Goal: Information Seeking & Learning: Learn about a topic

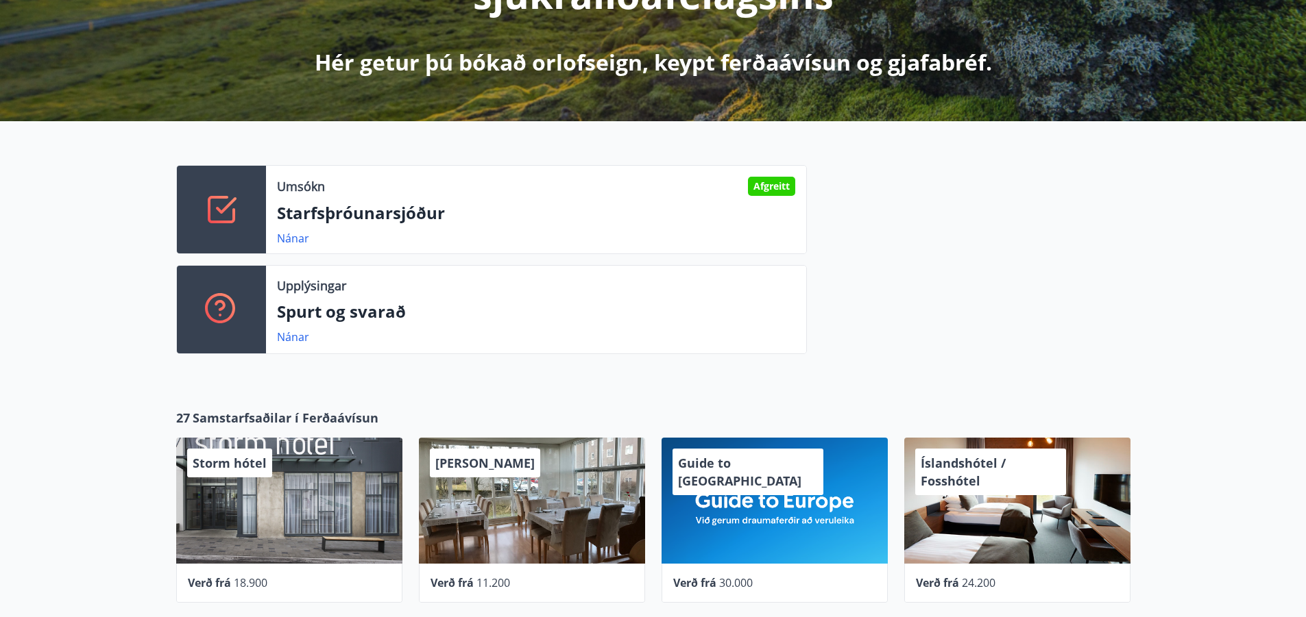
scroll to position [274, 0]
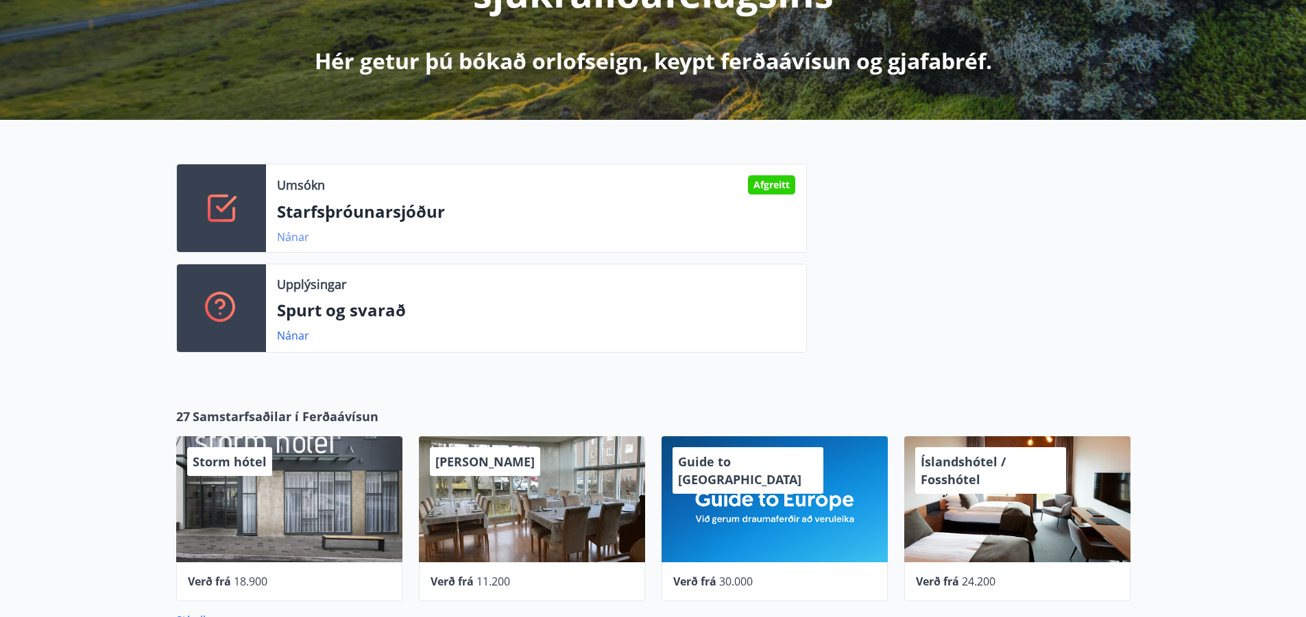
click at [295, 234] on link "Nánar" at bounding box center [293, 237] width 32 height 15
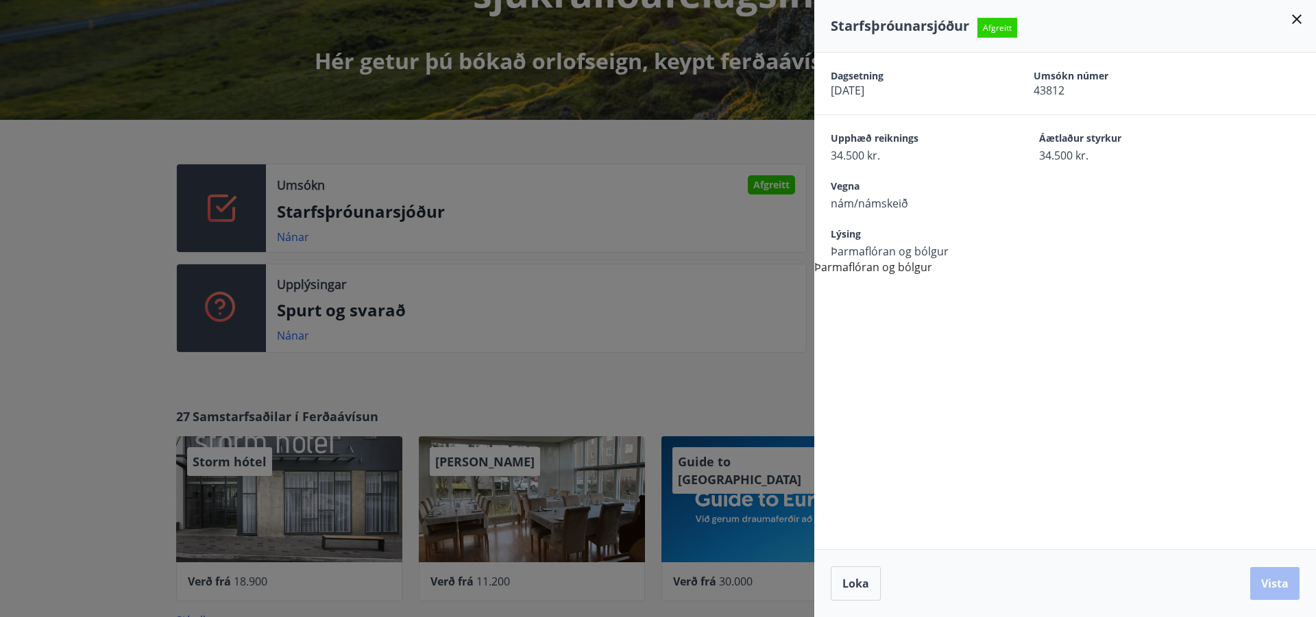
click at [1305, 20] on div "Starfsþróunarsjóður Afgreitt" at bounding box center [1065, 26] width 502 height 53
click at [1296, 22] on icon at bounding box center [1296, 19] width 16 height 16
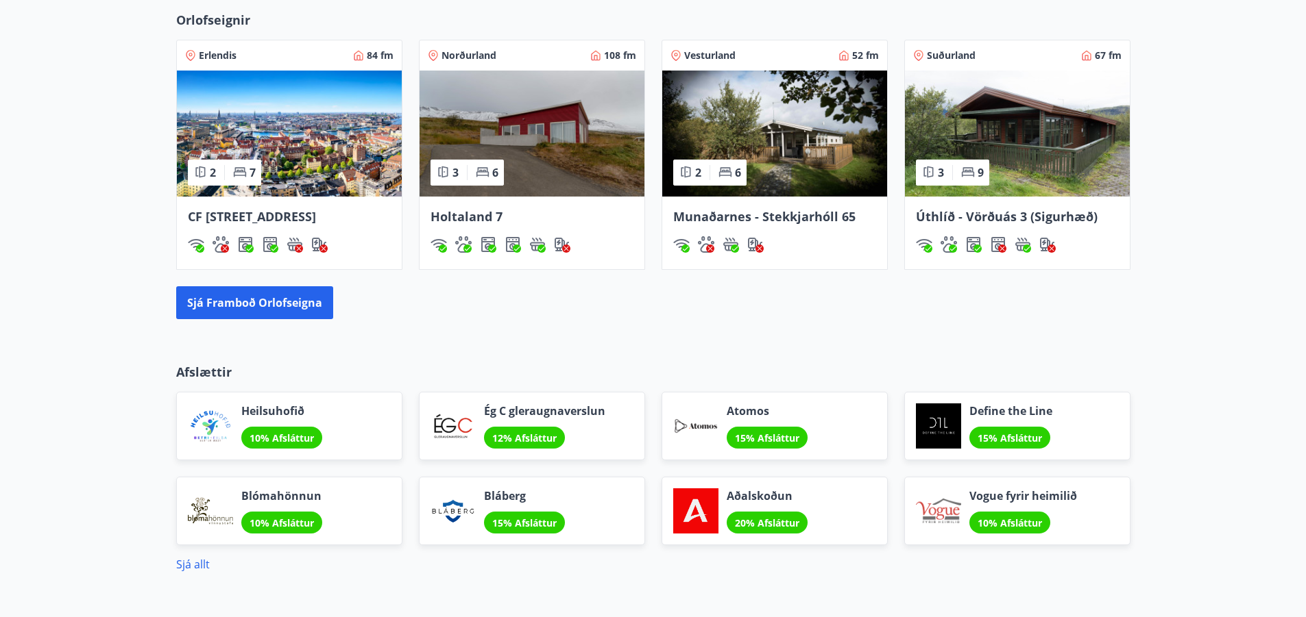
scroll to position [959, 0]
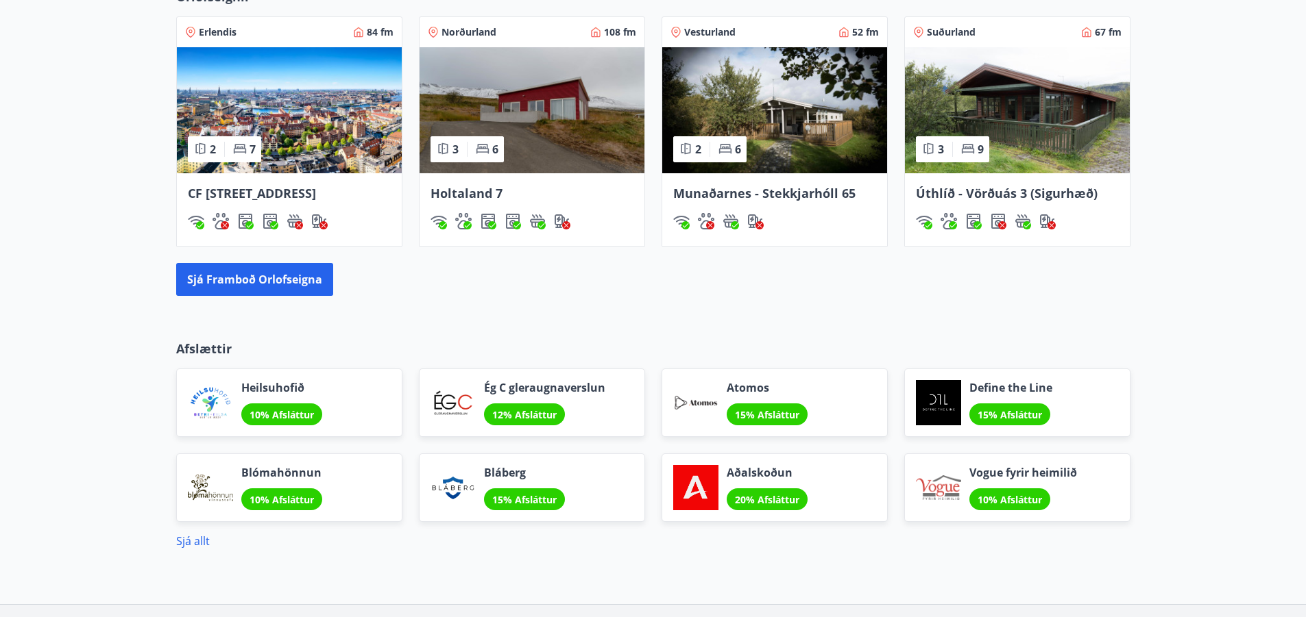
click at [1005, 190] on span "Úthlíð - Vörðuás 3 (Sigurhæð)" at bounding box center [1007, 193] width 182 height 16
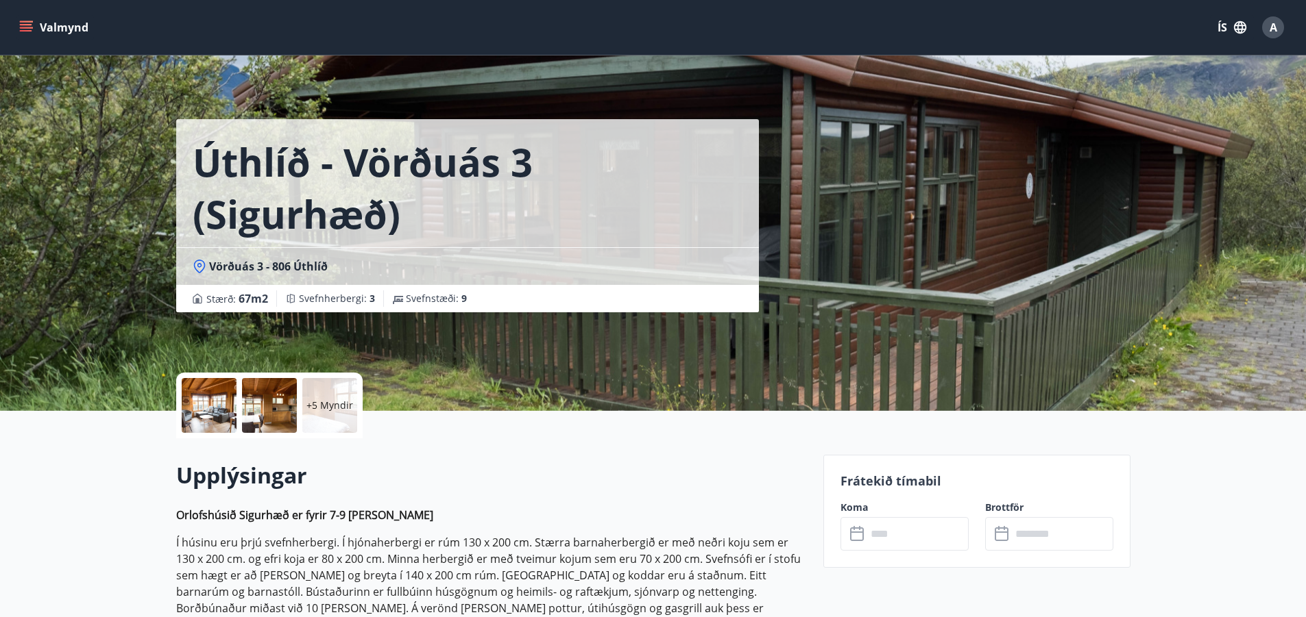
click at [327, 411] on p "+5 Myndir" at bounding box center [329, 406] width 47 height 14
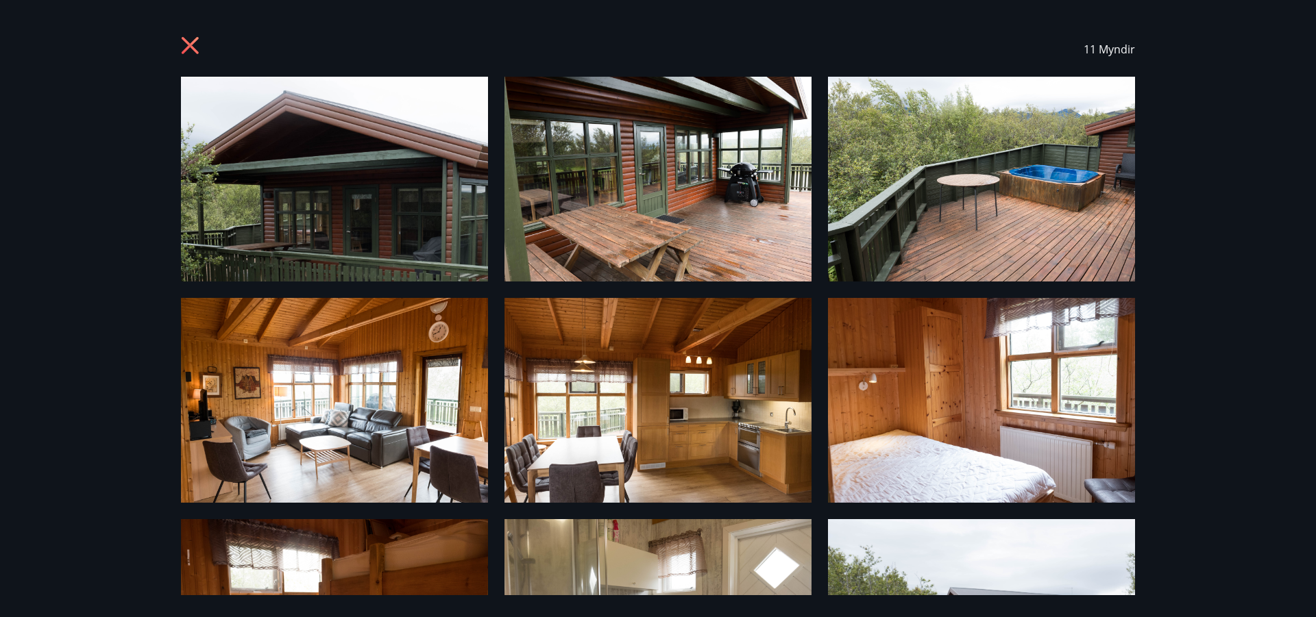
click at [192, 43] on icon at bounding box center [192, 47] width 22 height 22
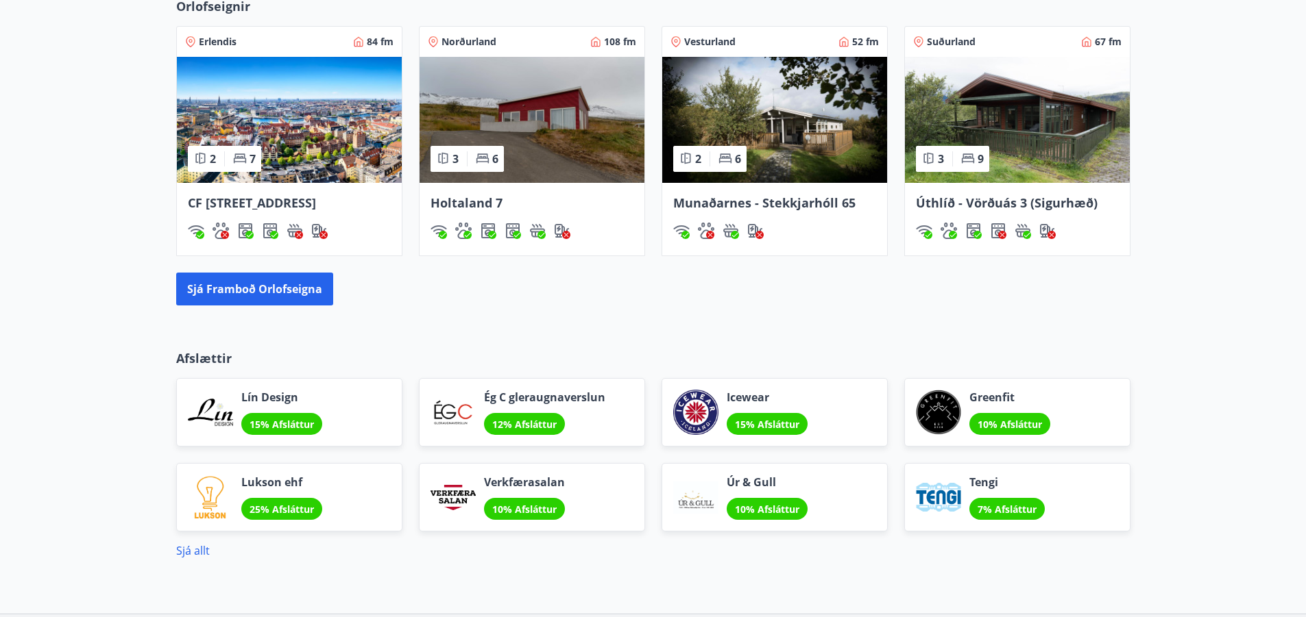
scroll to position [822, 0]
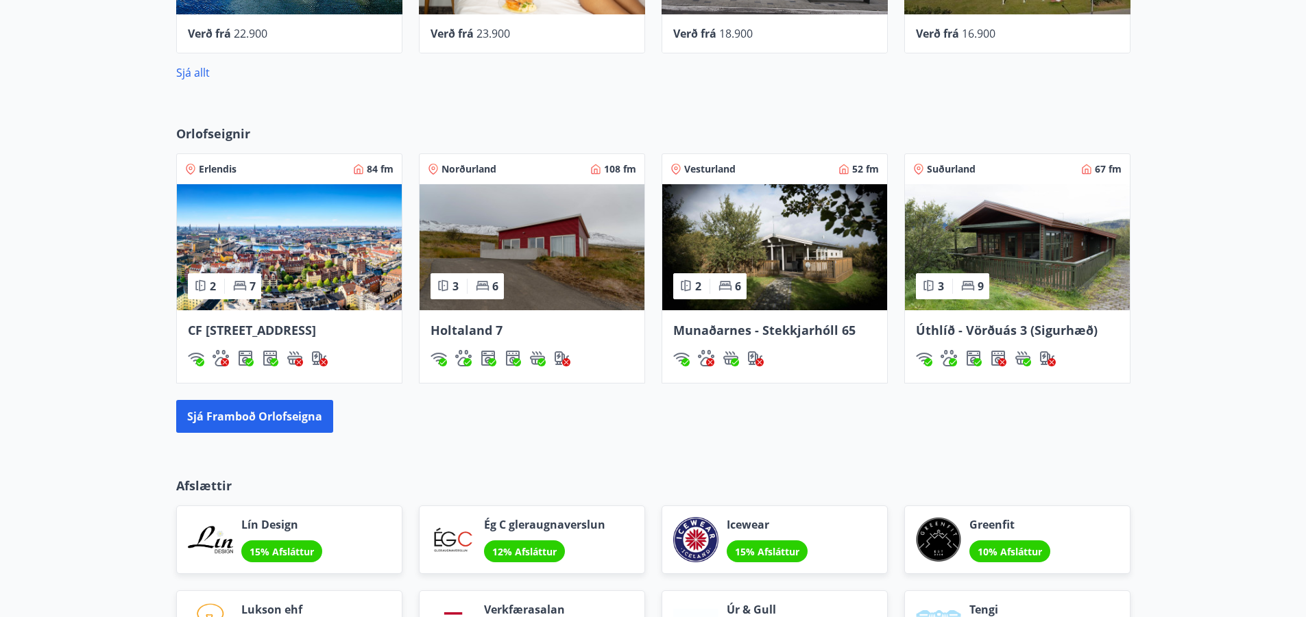
click at [787, 325] on span "Munaðarnes - Stekkjarhóll 65" at bounding box center [764, 330] width 182 height 16
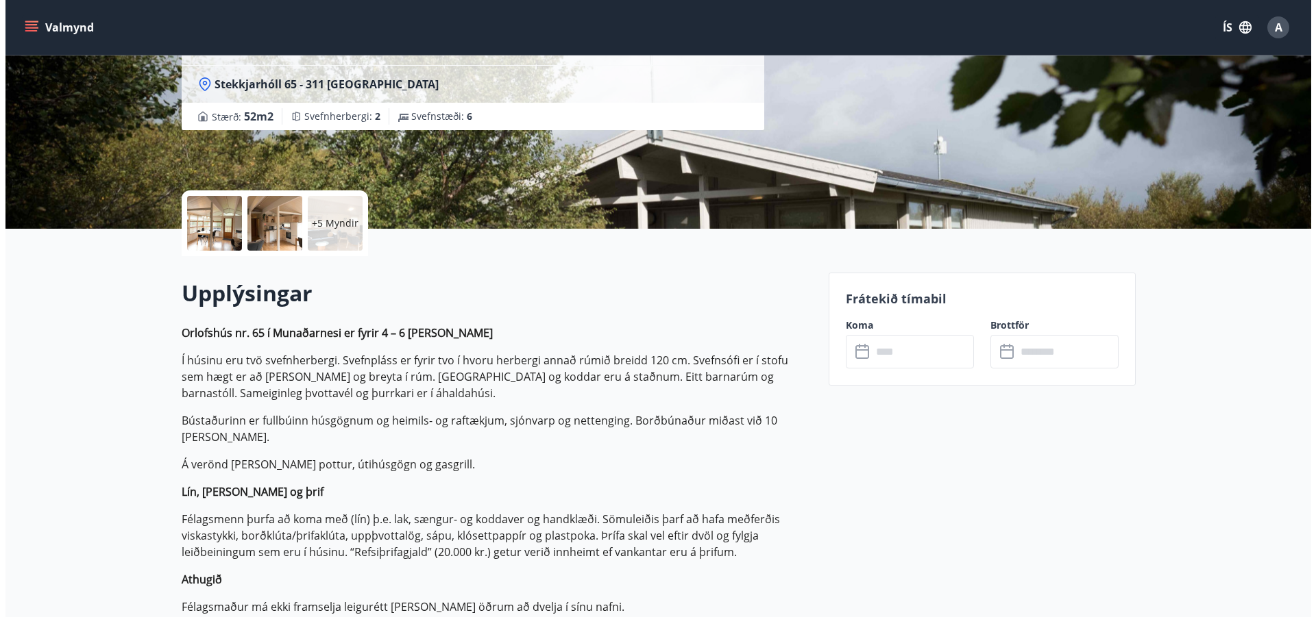
scroll to position [206, 0]
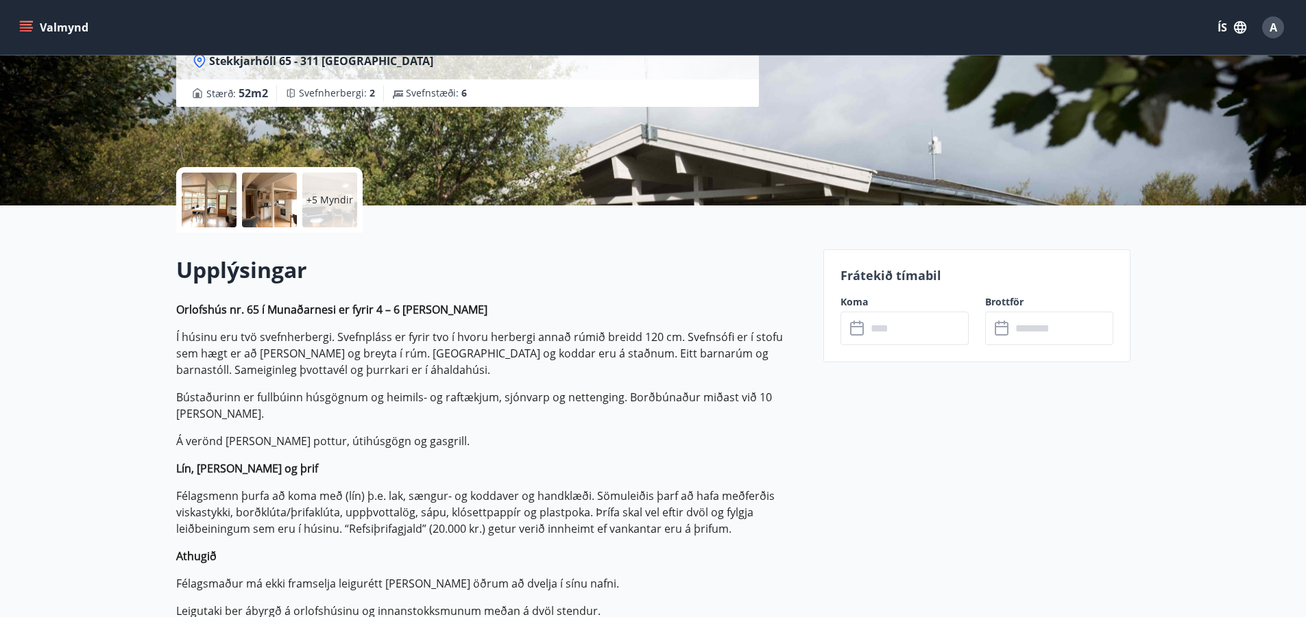
click at [339, 195] on p "+5 Myndir" at bounding box center [329, 200] width 47 height 14
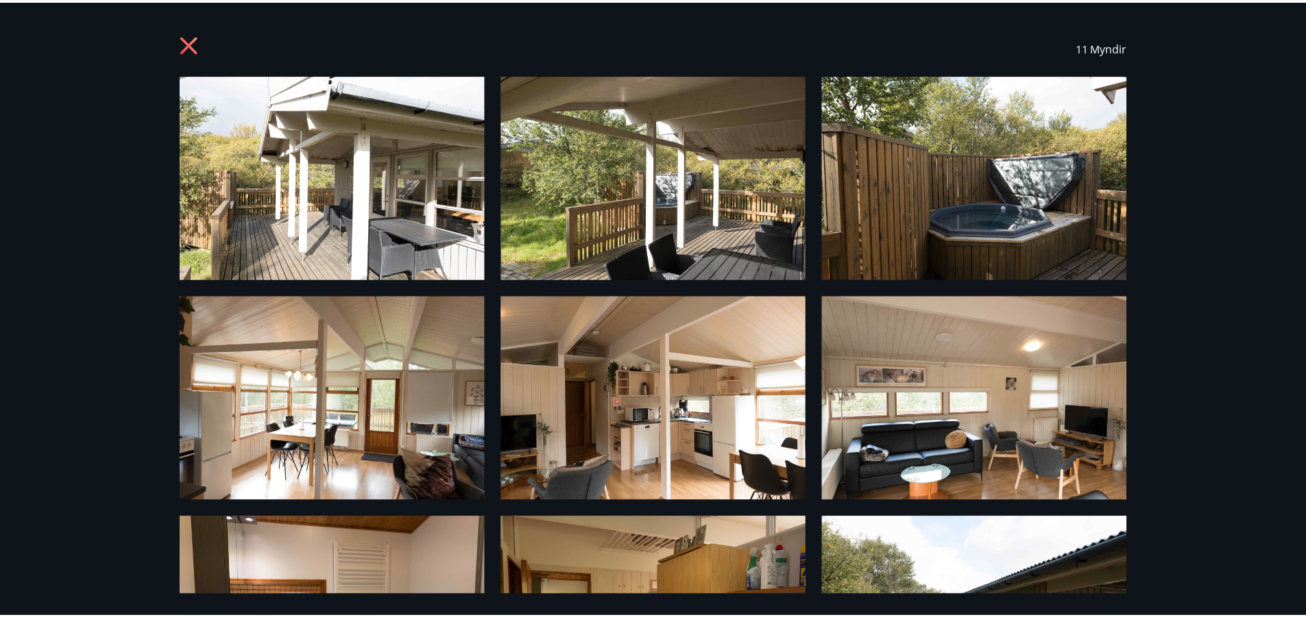
scroll to position [0, 0]
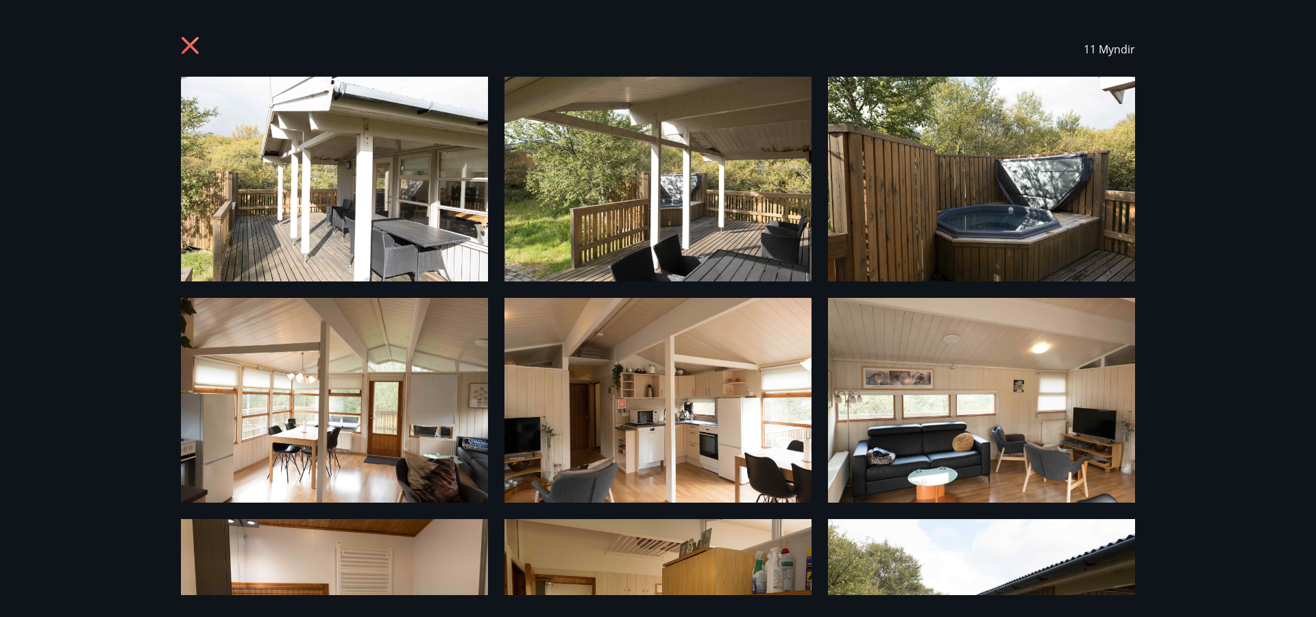
click at [188, 42] on icon at bounding box center [190, 45] width 17 height 17
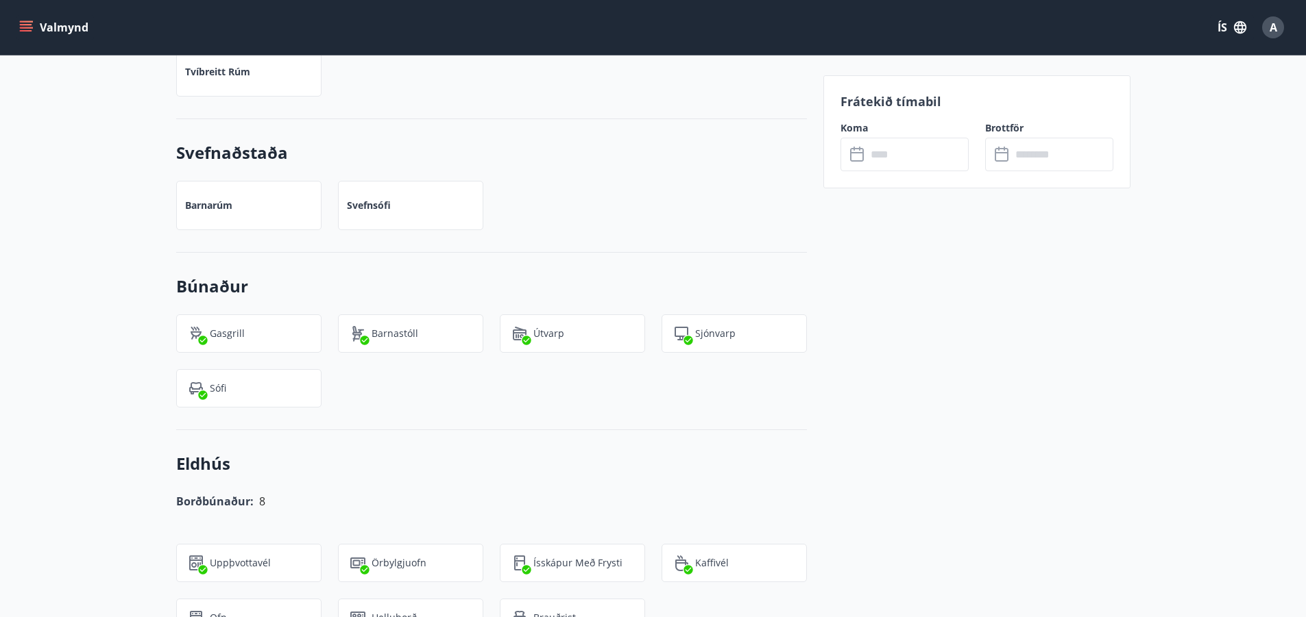
scroll to position [891, 0]
